Goal: Task Accomplishment & Management: Use online tool/utility

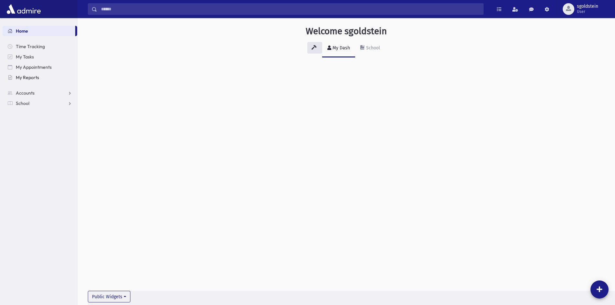
click at [33, 78] on span "My Reports" at bounding box center [27, 78] width 23 height 6
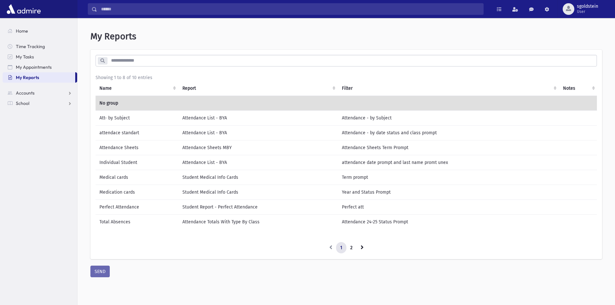
click at [123, 177] on td "Medical cards" at bounding box center [137, 177] width 83 height 15
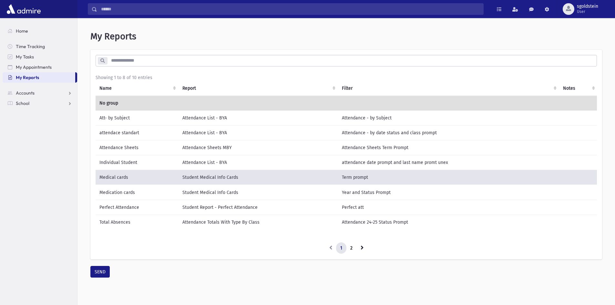
drag, startPoint x: 182, startPoint y: 176, endPoint x: 175, endPoint y: 182, distance: 9.1
click at [182, 176] on td "Student Medical Info Cards" at bounding box center [258, 177] width 159 height 15
click at [101, 276] on button "SEND" at bounding box center [99, 272] width 19 height 12
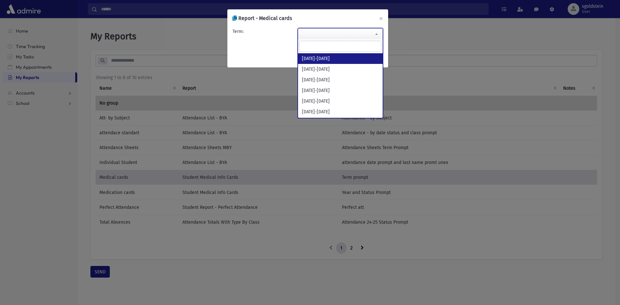
click at [376, 33] on span at bounding box center [376, 33] width 13 height 11
select select "*********"
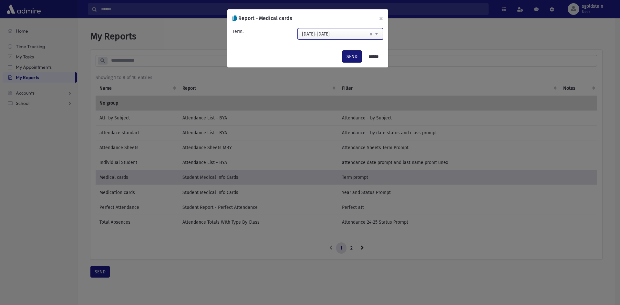
click at [346, 56] on button "SEND" at bounding box center [351, 57] width 19 height 12
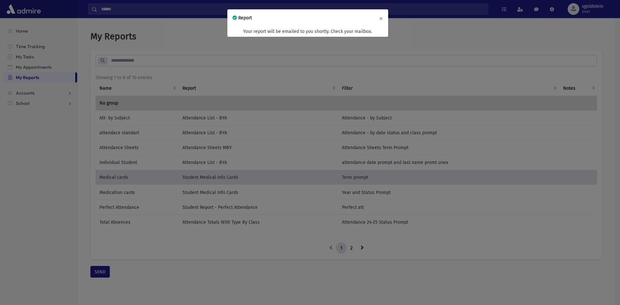
click at [381, 19] on button "×" at bounding box center [381, 18] width 14 height 18
